Goal: Transaction & Acquisition: Purchase product/service

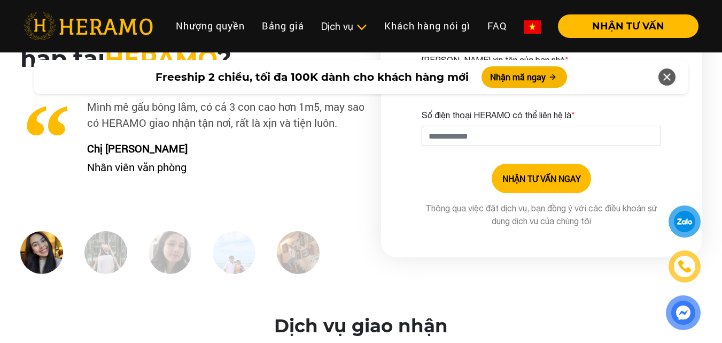
scroll to position [2726, 0]
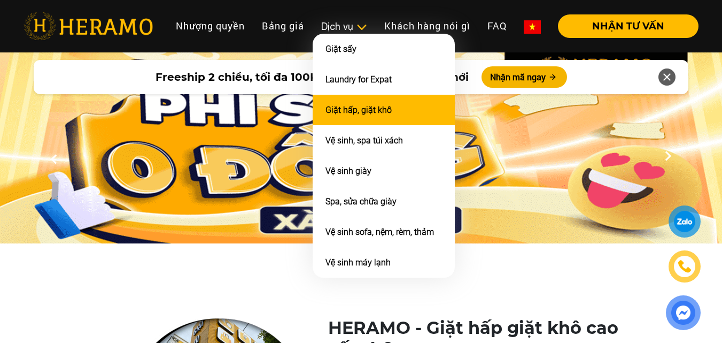
click at [370, 108] on link "Giặt hấp, giặt khô" at bounding box center [359, 110] width 66 height 10
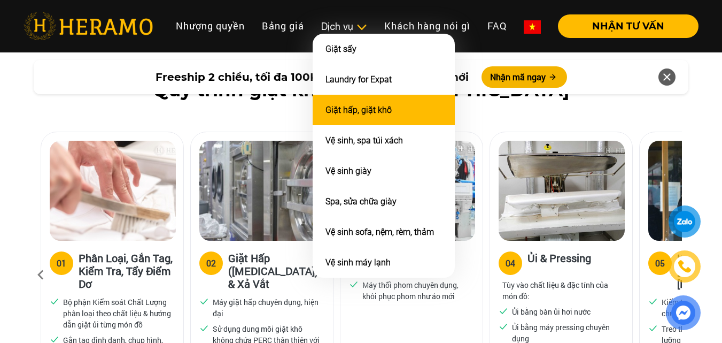
click at [376, 110] on link "Giặt hấp, giặt khô" at bounding box center [359, 110] width 66 height 10
click at [377, 113] on link "Giặt hấp, giặt khô" at bounding box center [359, 110] width 66 height 10
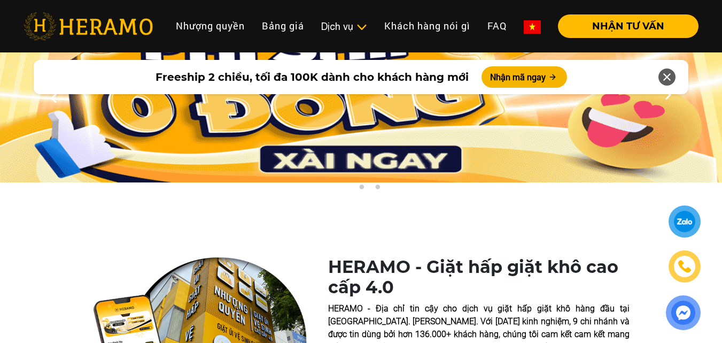
scroll to position [0, 0]
